Goal: Transaction & Acquisition: Obtain resource

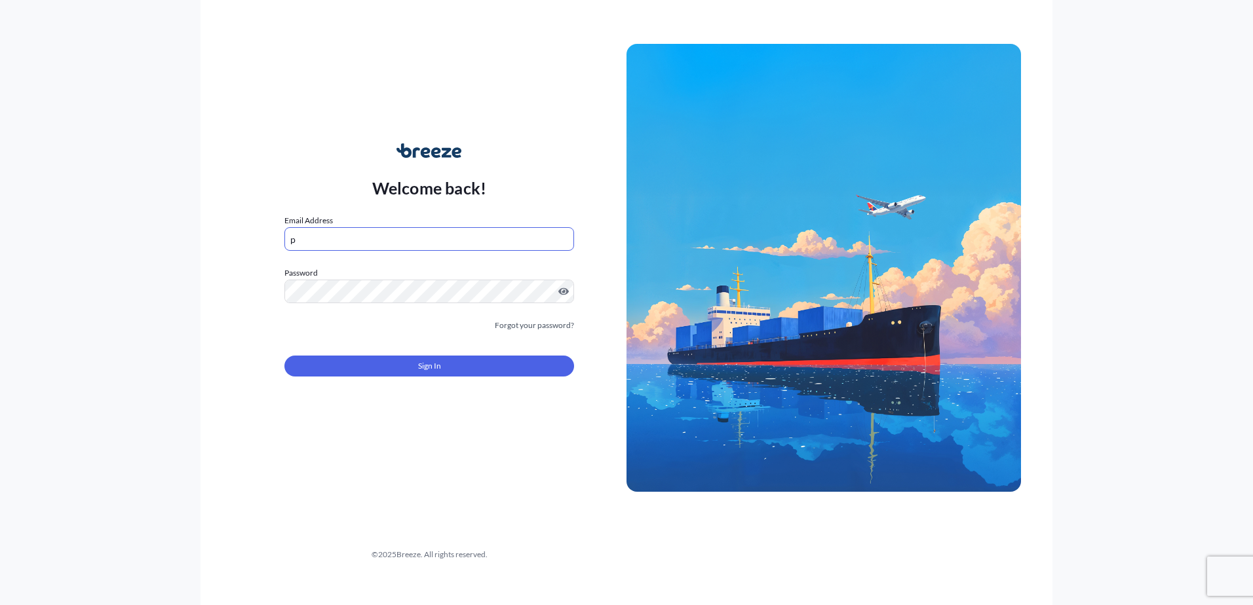
type input "[EMAIL_ADDRESS][PERSON_NAME][DOMAIN_NAME]"
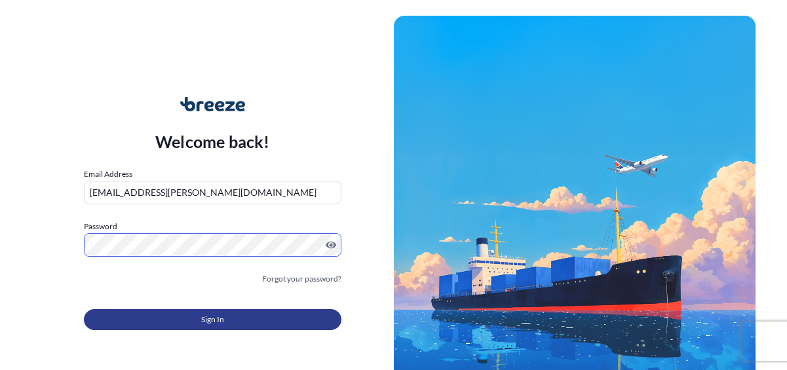
click at [172, 320] on button "Sign In" at bounding box center [212, 319] width 257 height 21
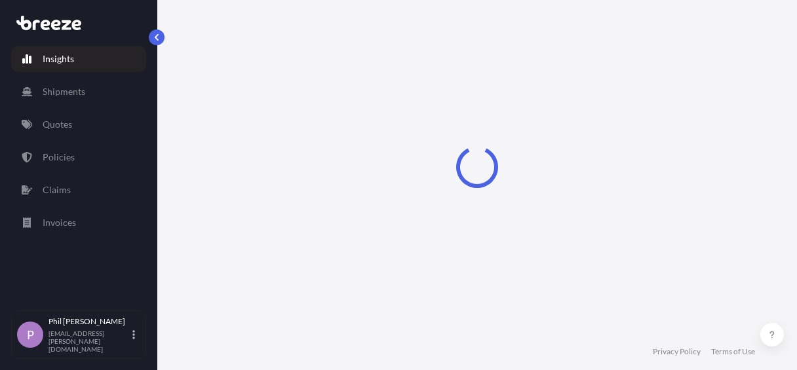
select select "2025"
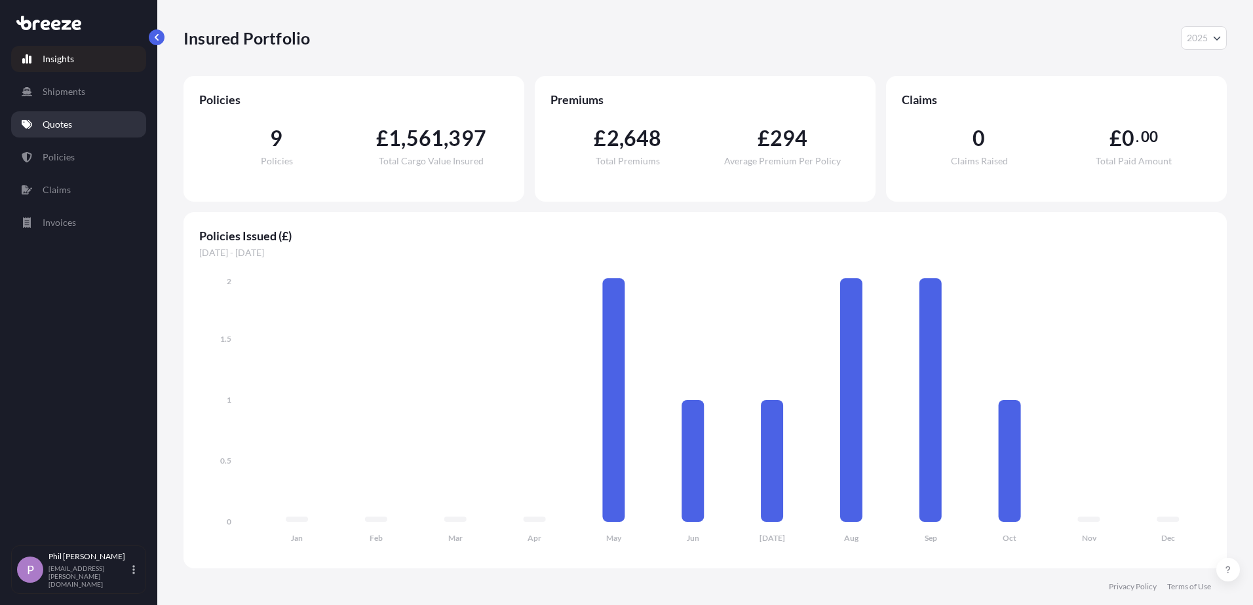
click at [77, 125] on link "Quotes" at bounding box center [78, 124] width 135 height 26
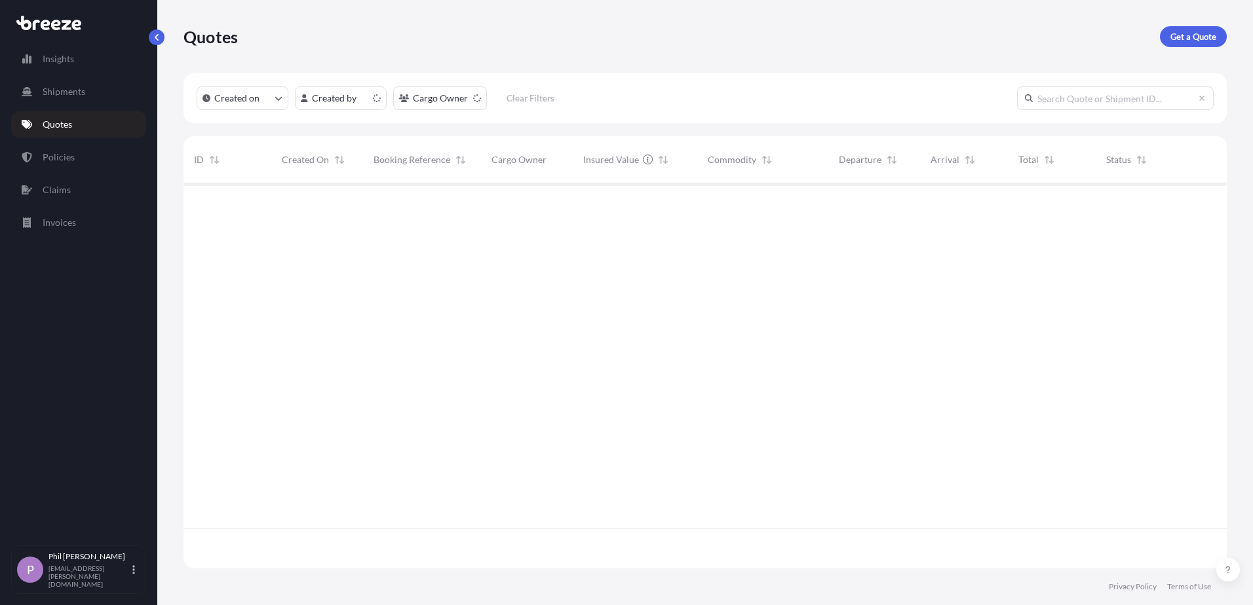
scroll to position [383, 1033]
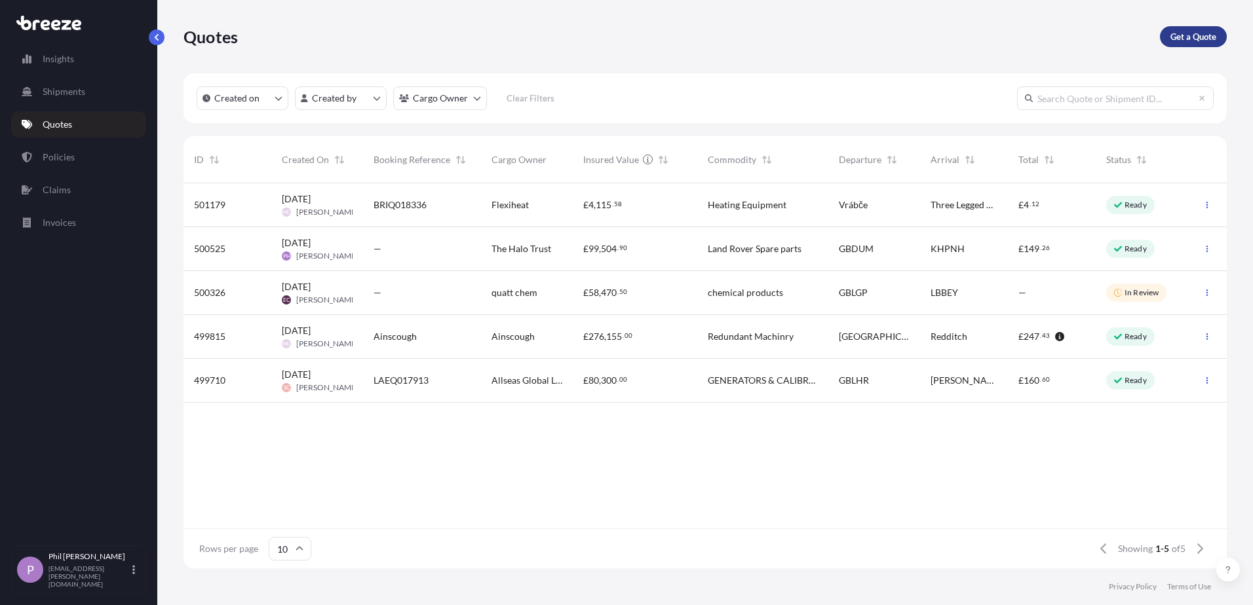
click at [1187, 37] on p "Get a Quote" at bounding box center [1193, 36] width 46 height 13
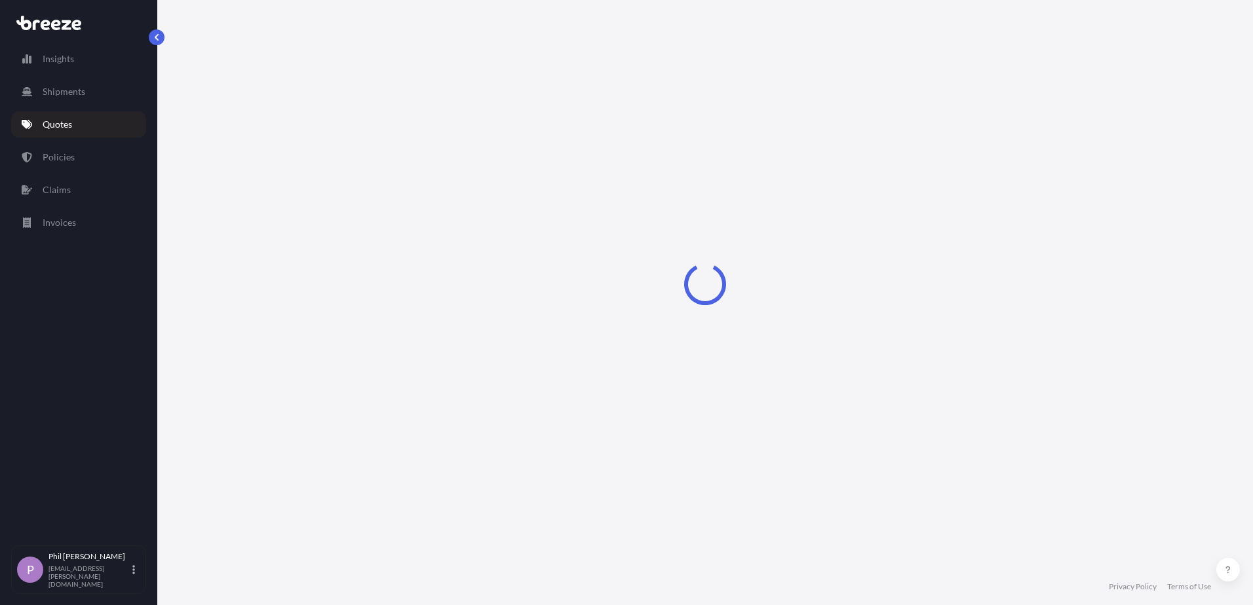
select select "Sea"
select select "1"
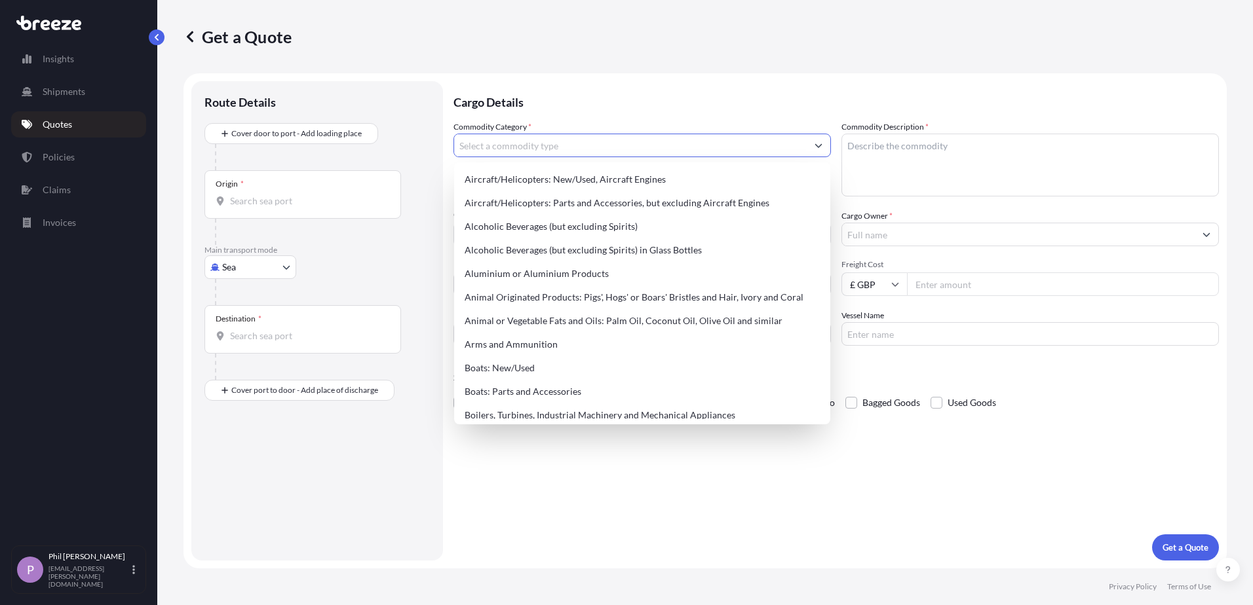
click at [593, 147] on input "Commodity Category *" at bounding box center [630, 146] width 352 height 24
click at [296, 153] on div at bounding box center [322, 157] width 215 height 26
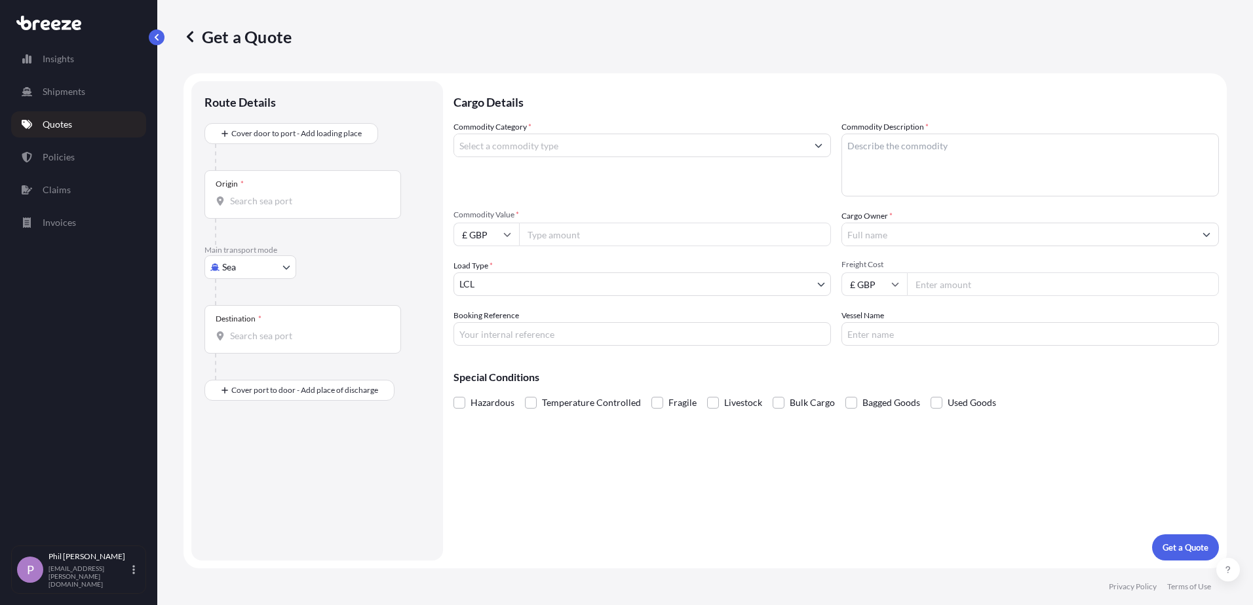
click at [305, 185] on div "Origin *" at bounding box center [302, 194] width 197 height 48
click at [305, 195] on input "Origin *" at bounding box center [307, 201] width 155 height 13
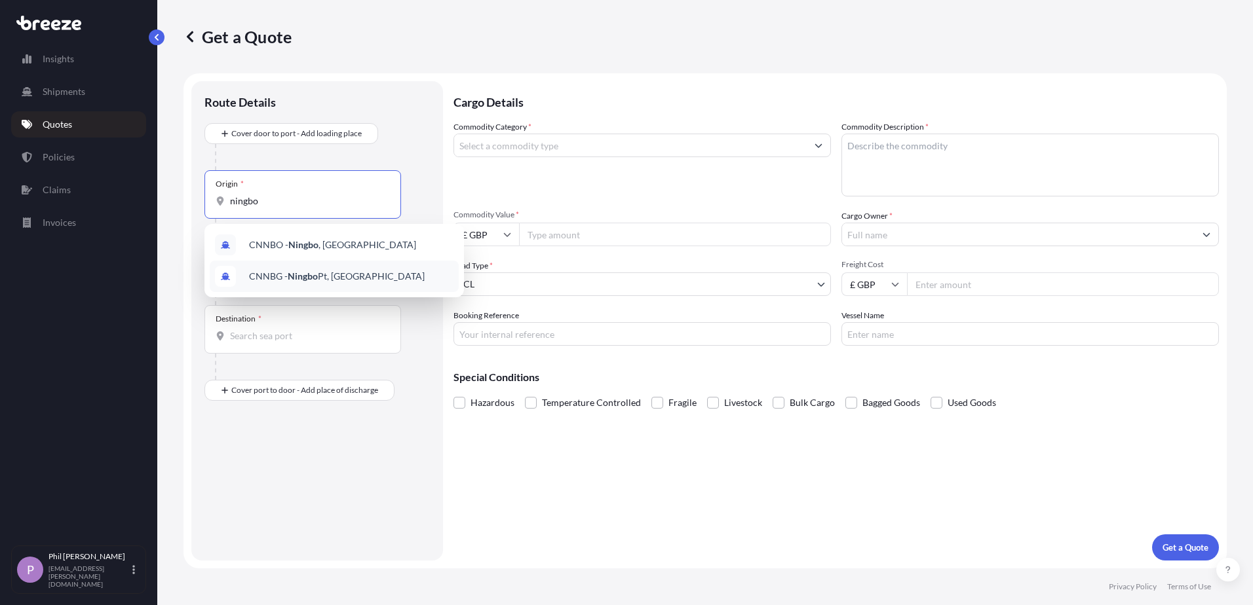
click at [284, 282] on span "CNNBG - Ningbo Pt, [GEOGRAPHIC_DATA]" at bounding box center [337, 276] width 176 height 13
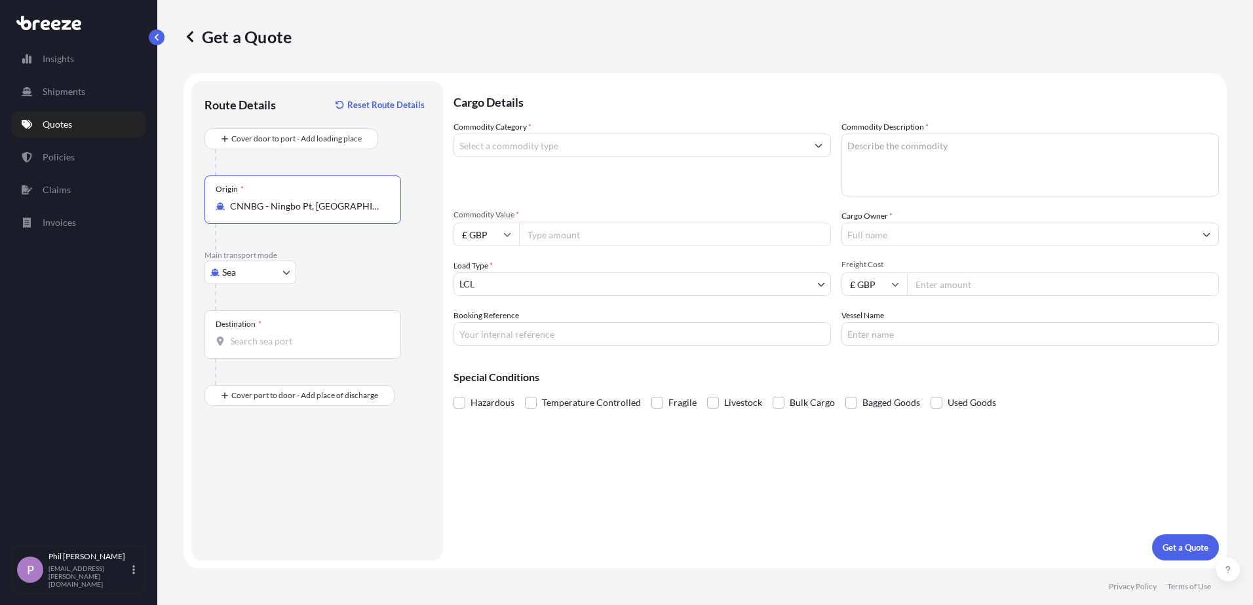
type input "CNNBG - Ningbo Pt, [GEOGRAPHIC_DATA]"
click at [295, 347] on input "Destination *" at bounding box center [307, 341] width 155 height 13
type input "GBFXT - Felixstowe, [GEOGRAPHIC_DATA]"
click at [552, 155] on input "Commodity Category *" at bounding box center [630, 146] width 352 height 24
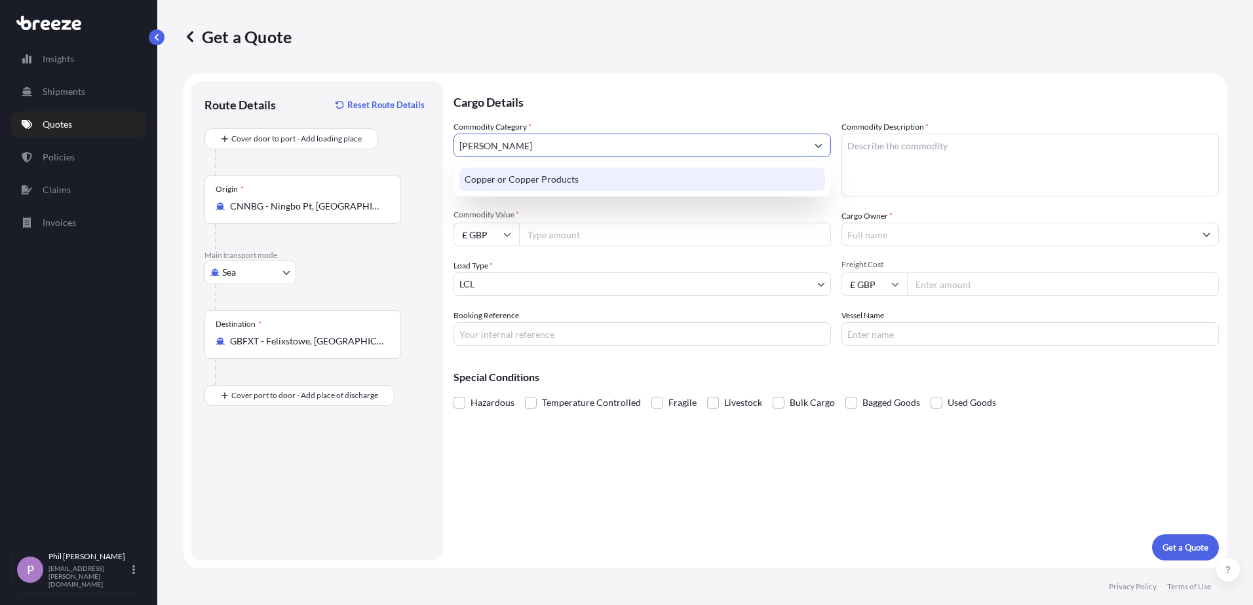
click at [543, 188] on div "Copper or Copper Products" at bounding box center [642, 180] width 366 height 24
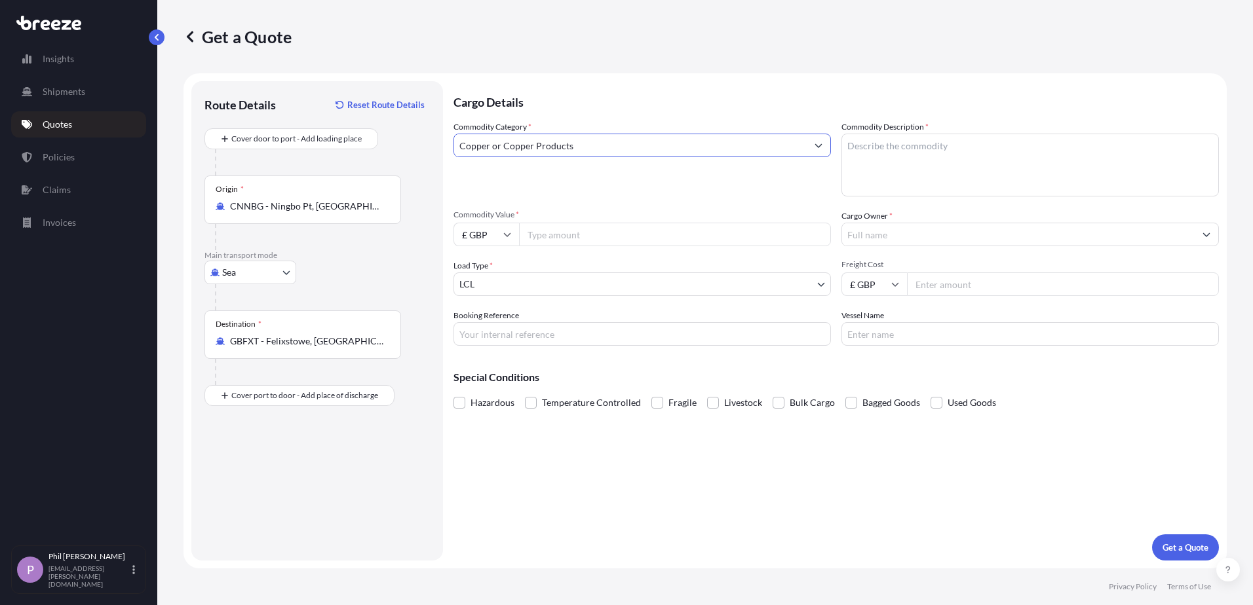
type input "Copper or Copper Products"
click at [992, 183] on textarea "Commodity Description *" at bounding box center [1029, 165] width 377 height 63
click at [491, 238] on input "£ GBP" at bounding box center [486, 235] width 66 height 24
click at [484, 328] on div "$ USD" at bounding box center [486, 325] width 55 height 25
type input "$ USD"
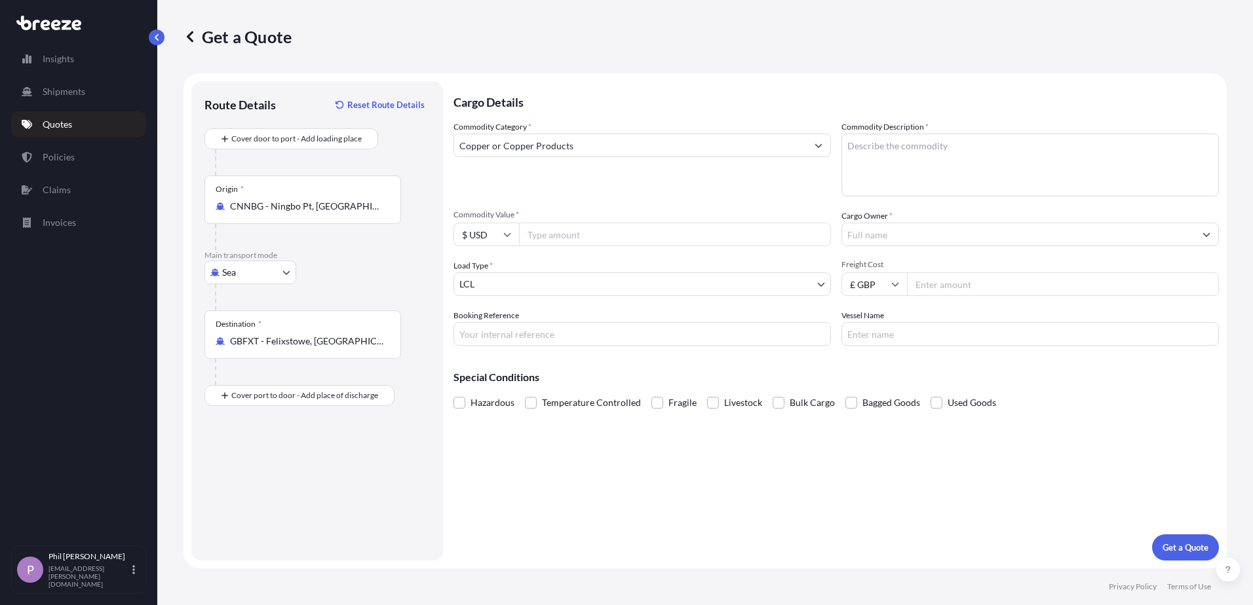
click at [565, 232] on input "Commodity Value *" at bounding box center [675, 235] width 312 height 24
type input "250000"
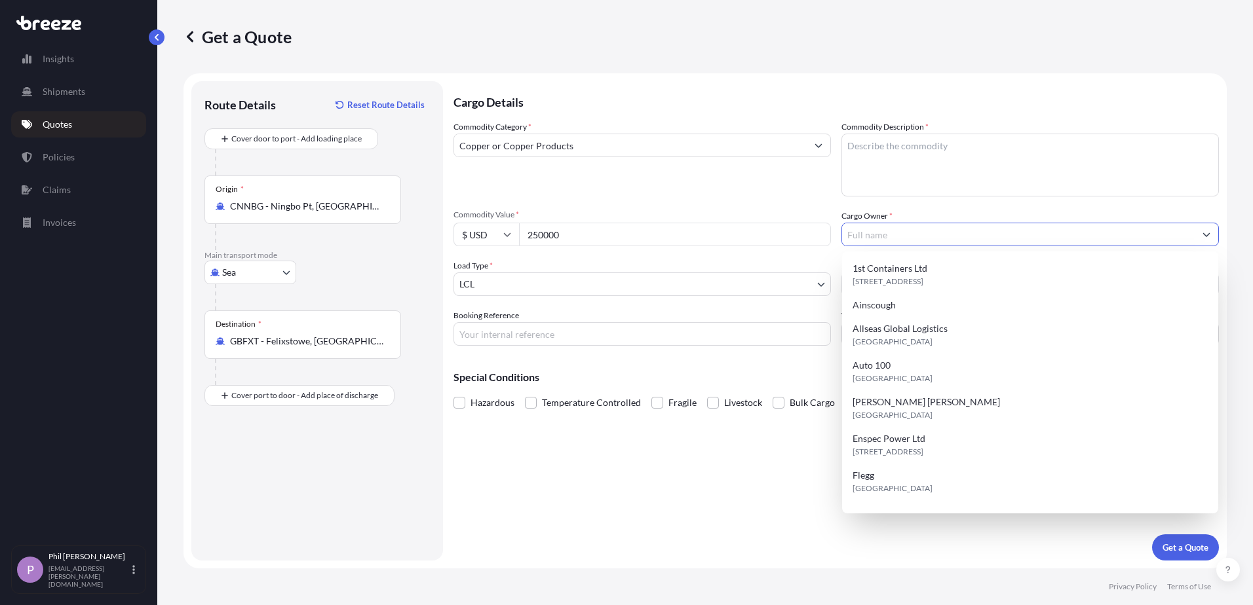
click at [968, 238] on input "Cargo Owner *" at bounding box center [1018, 235] width 352 height 24
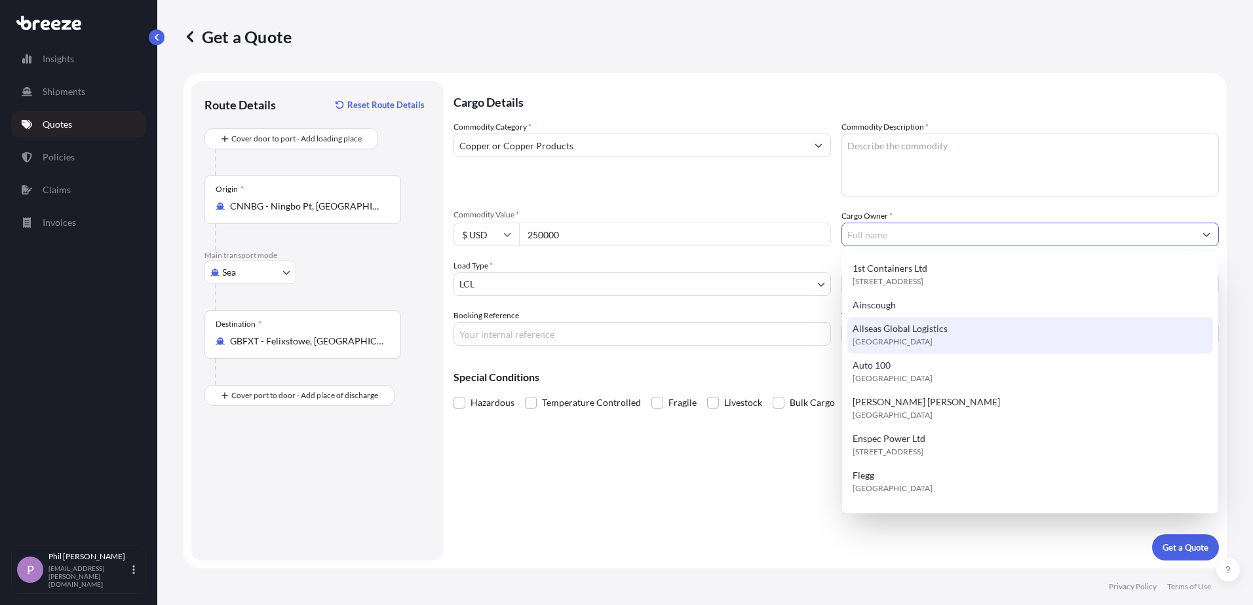
click at [903, 335] on span "[GEOGRAPHIC_DATA]" at bounding box center [892, 341] width 80 height 13
type input "Allseas Global Logistics"
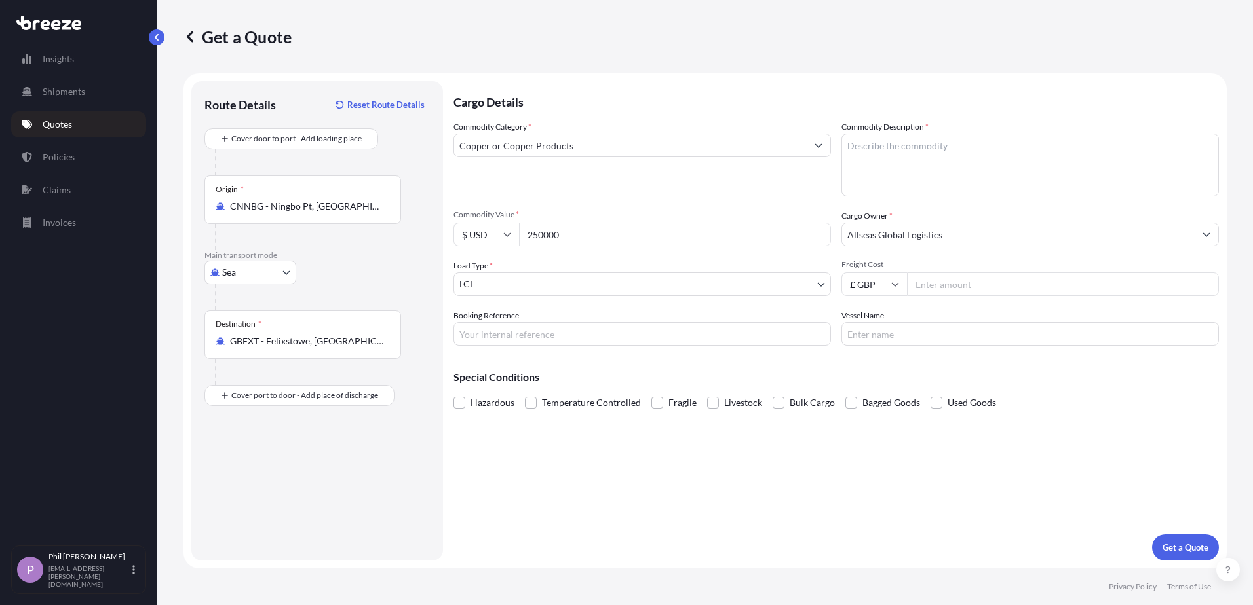
click at [676, 500] on div "Cargo Details Commodity Category * Copper or Copper Products Commodity Descript…" at bounding box center [835, 321] width 765 height 480
click at [603, 289] on body "15 options available. Insights Shipments Quotes Policies Claims Invoices P [PER…" at bounding box center [626, 302] width 1253 height 605
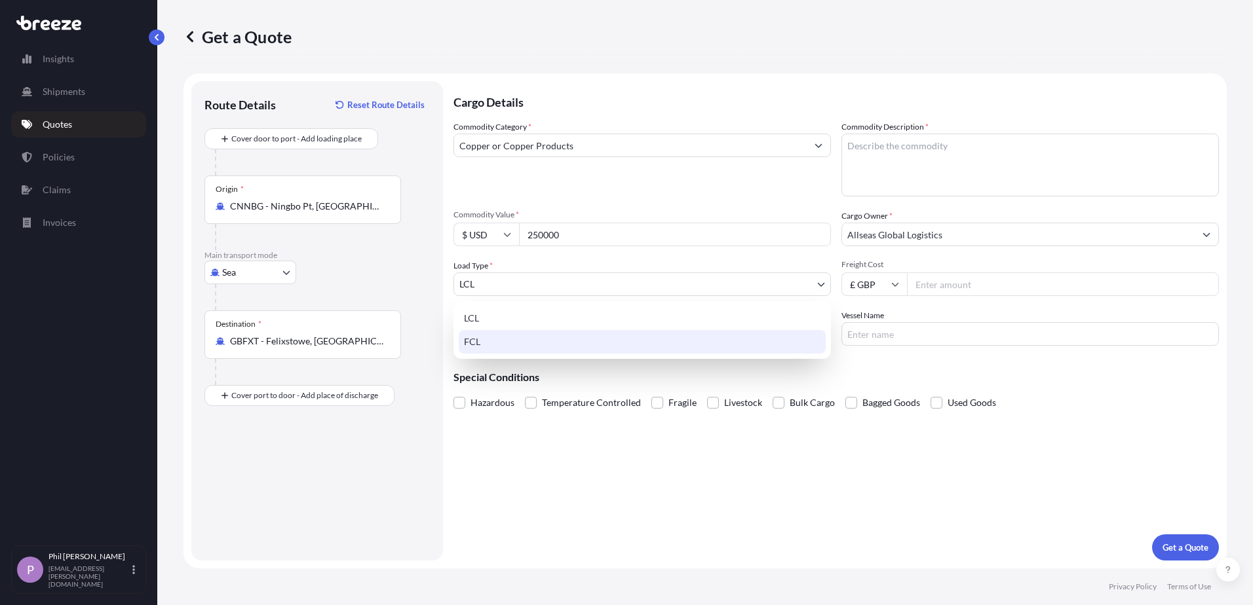
click at [509, 336] on div "FCL" at bounding box center [642, 342] width 367 height 24
select select "2"
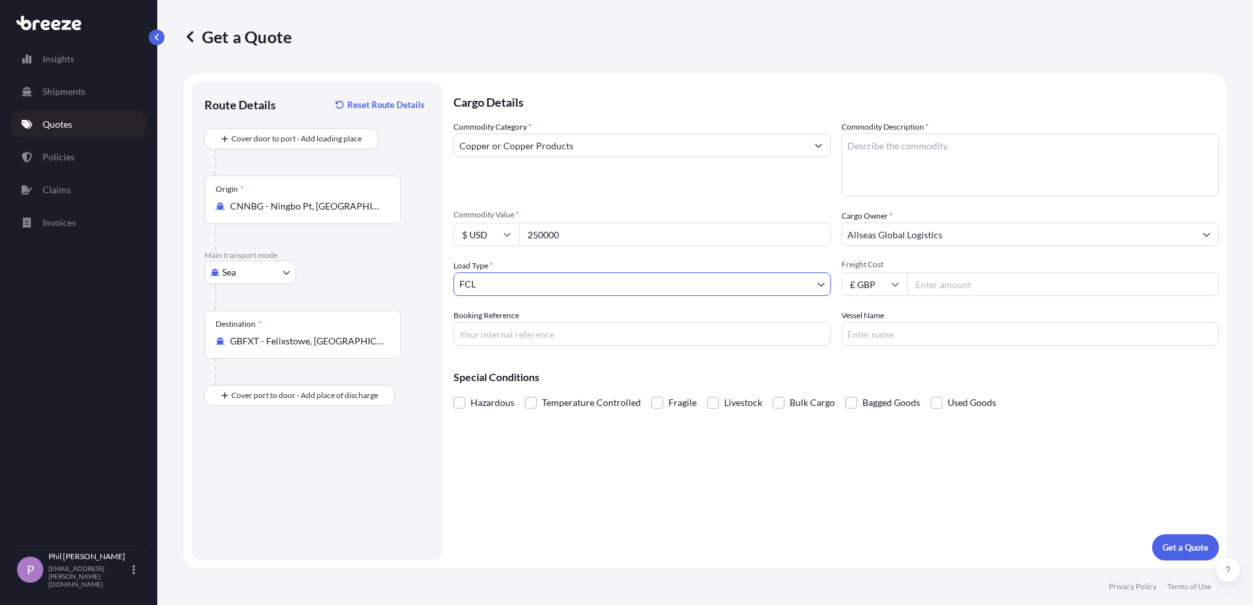
click at [567, 513] on div "Cargo Details Commodity Category * Copper or Copper Products Commodity Descript…" at bounding box center [835, 321] width 765 height 480
click at [567, 276] on body "Insights Shipments Quotes Policies Claims Invoices P [PERSON_NAME] [PERSON_NAME…" at bounding box center [626, 302] width 1253 height 605
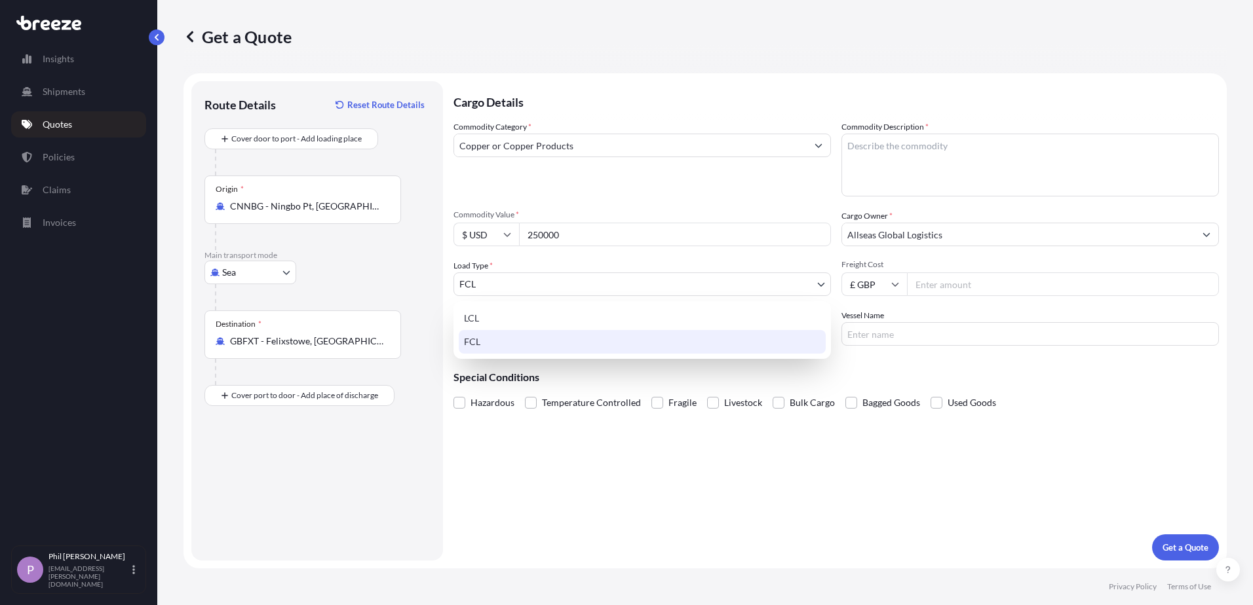
click at [617, 344] on div "FCL" at bounding box center [642, 342] width 367 height 24
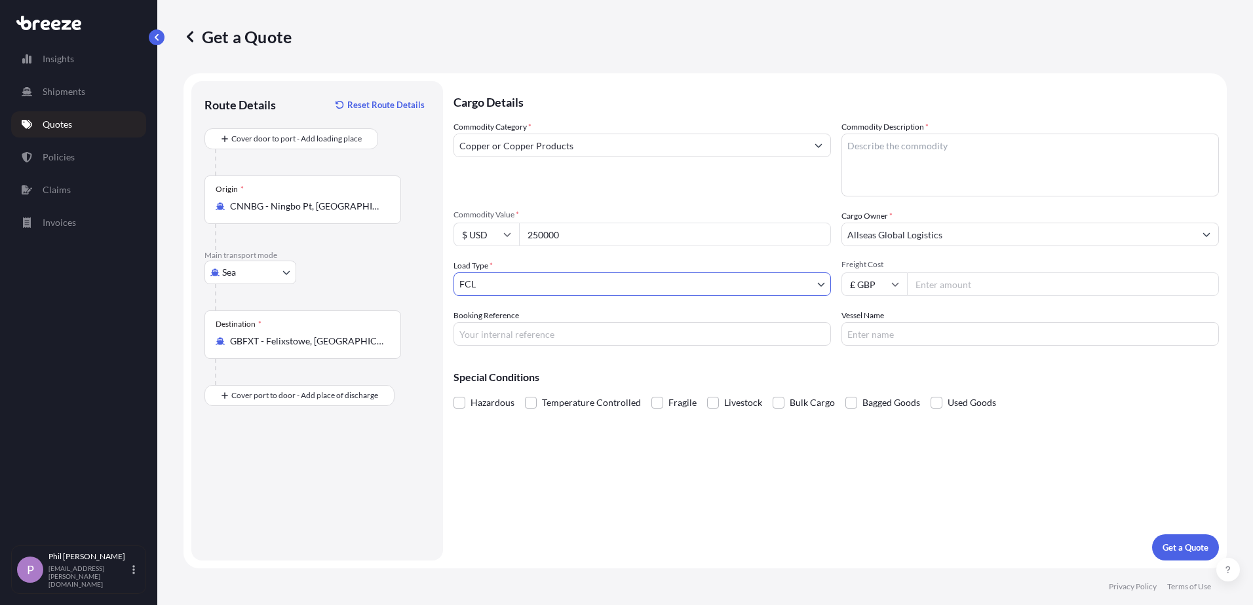
drag, startPoint x: 668, startPoint y: 493, endPoint x: 672, endPoint y: 486, distance: 8.5
click at [668, 493] on div "Cargo Details Commodity Category * Copper or Copper Products Commodity Descript…" at bounding box center [835, 321] width 765 height 480
click at [1178, 548] on p "Get a Quote" at bounding box center [1185, 547] width 46 height 13
click at [892, 197] on div "Commodity Category * Copper or Copper Products Commodity Description * Please e…" at bounding box center [835, 233] width 765 height 225
click at [879, 165] on textarea "Commodity Description *" at bounding box center [1029, 165] width 377 height 63
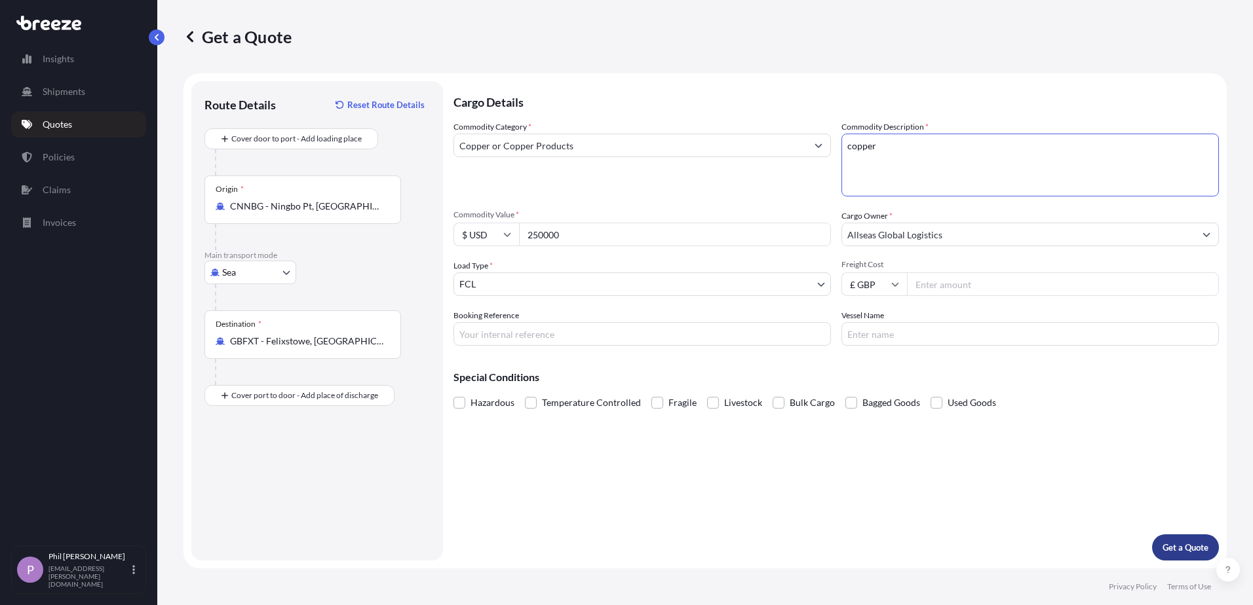
type textarea "copper"
click at [1178, 544] on p "Get a Quote" at bounding box center [1185, 547] width 46 height 13
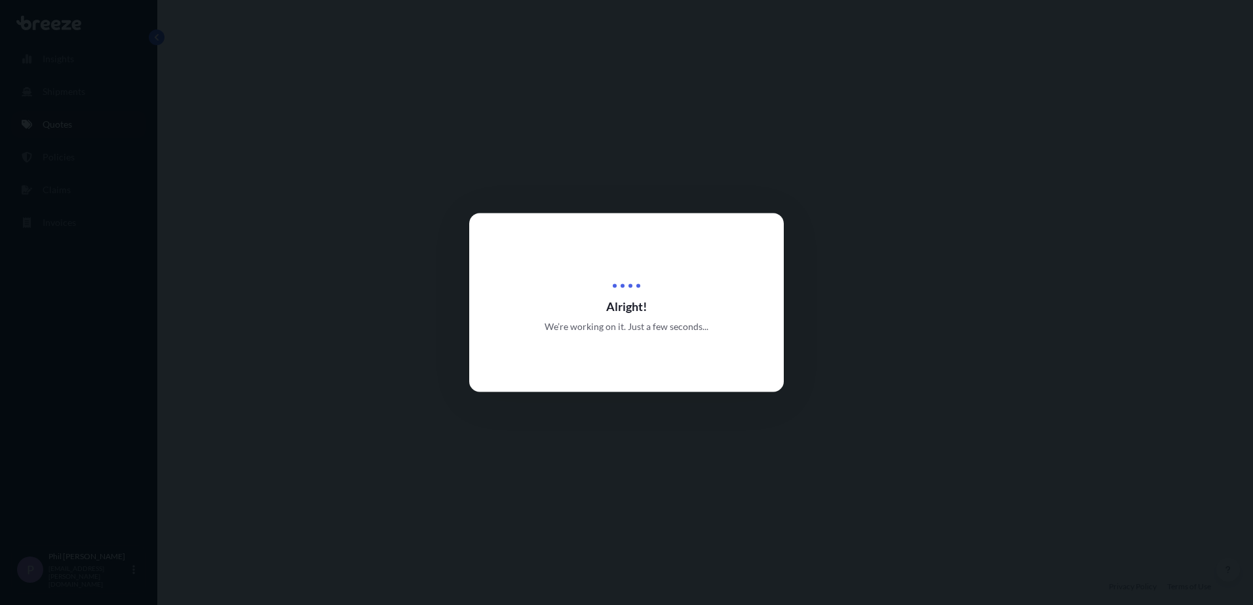
select select "Sea"
select select "2"
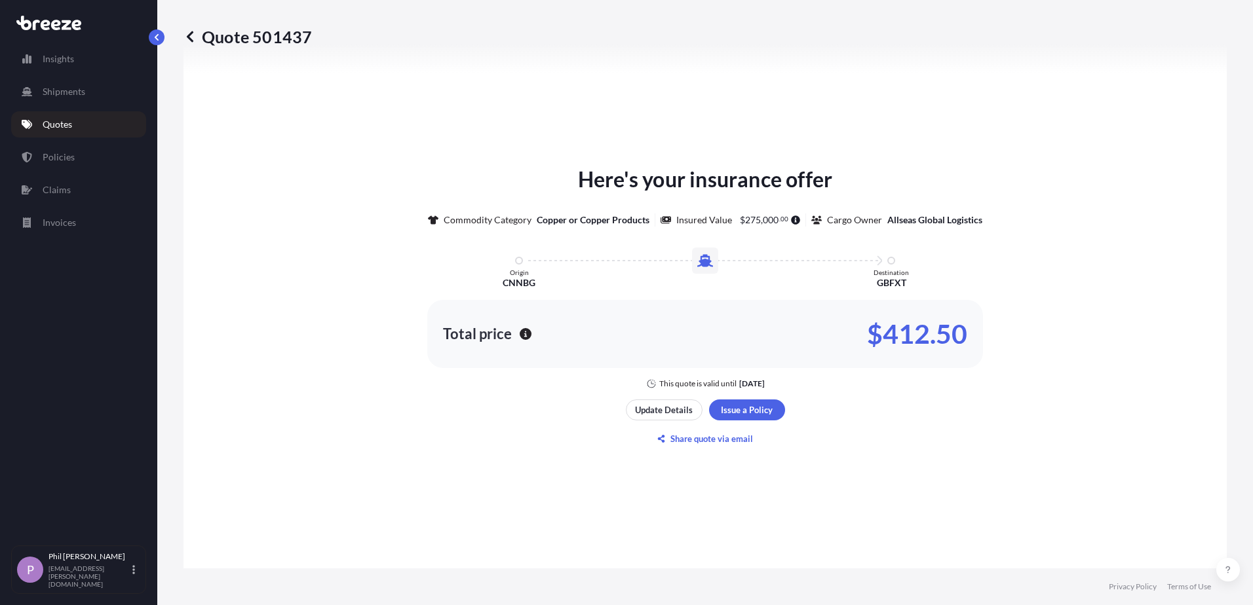
scroll to position [524, 0]
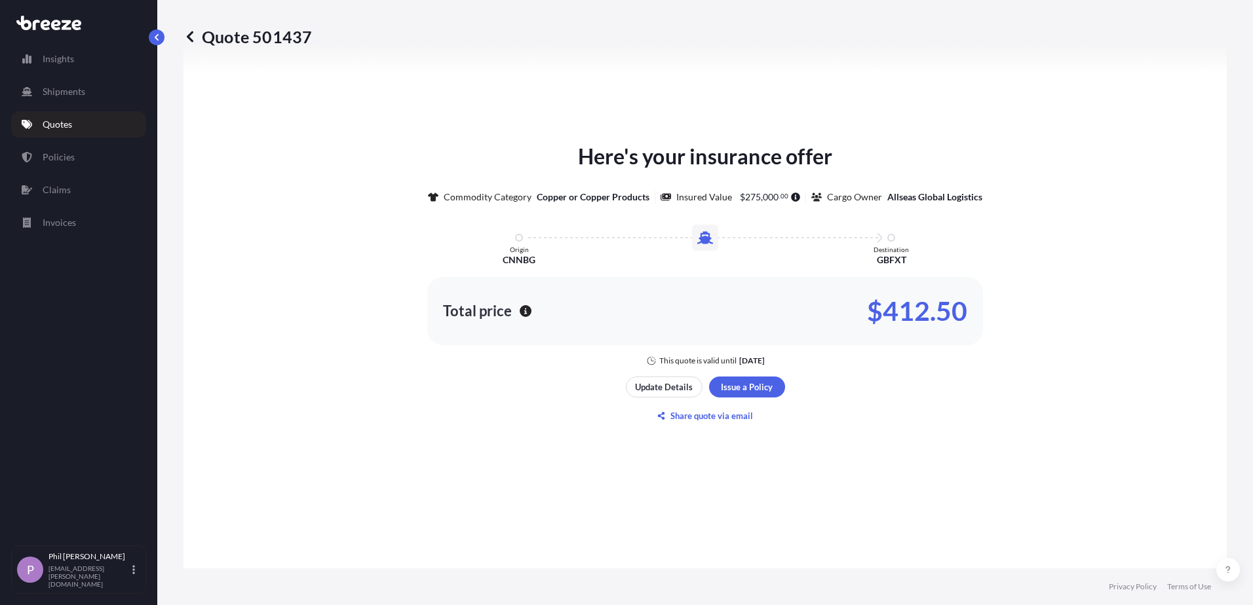
click at [491, 411] on div "Here's your insurance offer Commodity Category Copper or Copper Products Insure…" at bounding box center [705, 283] width 1006 height 659
